Goal: Task Accomplishment & Management: Use online tool/utility

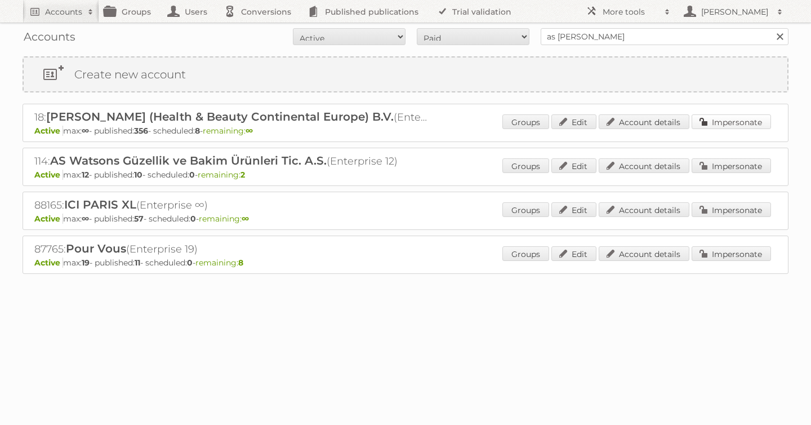
click at [752, 127] on link "Impersonate" at bounding box center [731, 121] width 79 height 15
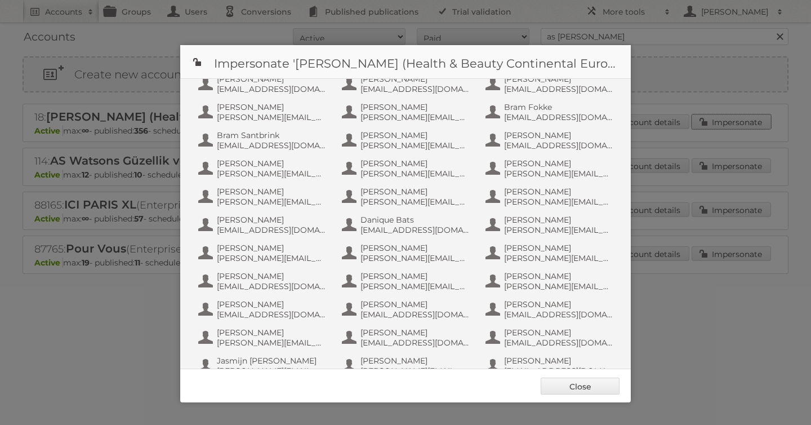
scroll to position [732, 0]
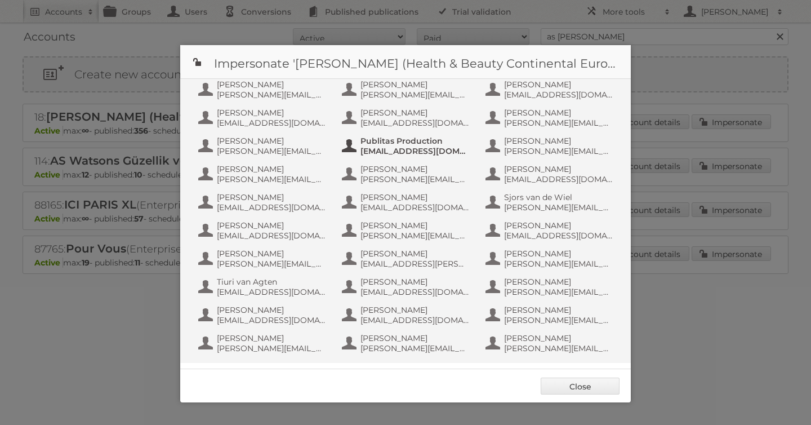
click at [414, 141] on span "Publitas Production" at bounding box center [414, 141] width 109 height 10
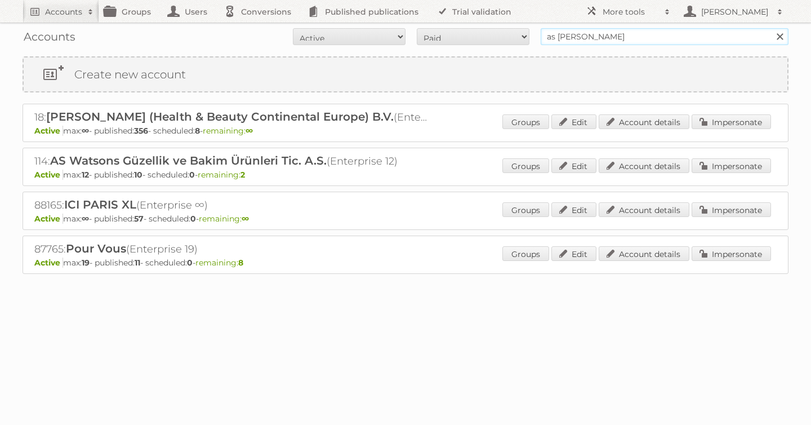
drag, startPoint x: 631, startPoint y: 35, endPoint x: 379, endPoint y: -7, distance: 255.8
click at [379, 0] on html "Accounts Search Advanced Search Create new account Groups Users Conversions Pub…" at bounding box center [405, 212] width 811 height 425
type input "[PERSON_NAME]"
click at [771, 28] on input "Search" at bounding box center [779, 36] width 17 height 17
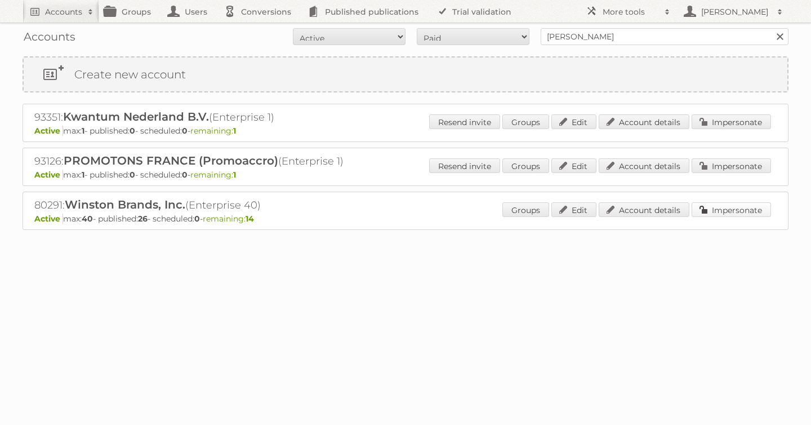
click at [720, 211] on link "Impersonate" at bounding box center [731, 209] width 79 height 15
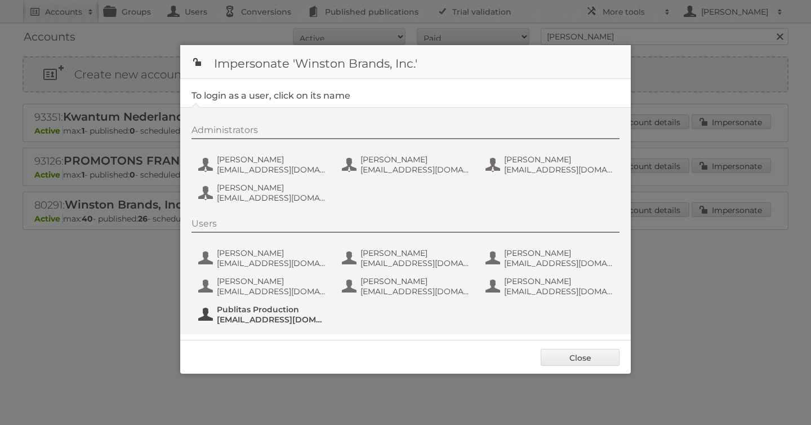
click at [290, 310] on span "Publitas Production" at bounding box center [271, 309] width 109 height 10
